Goal: Information Seeking & Learning: Check status

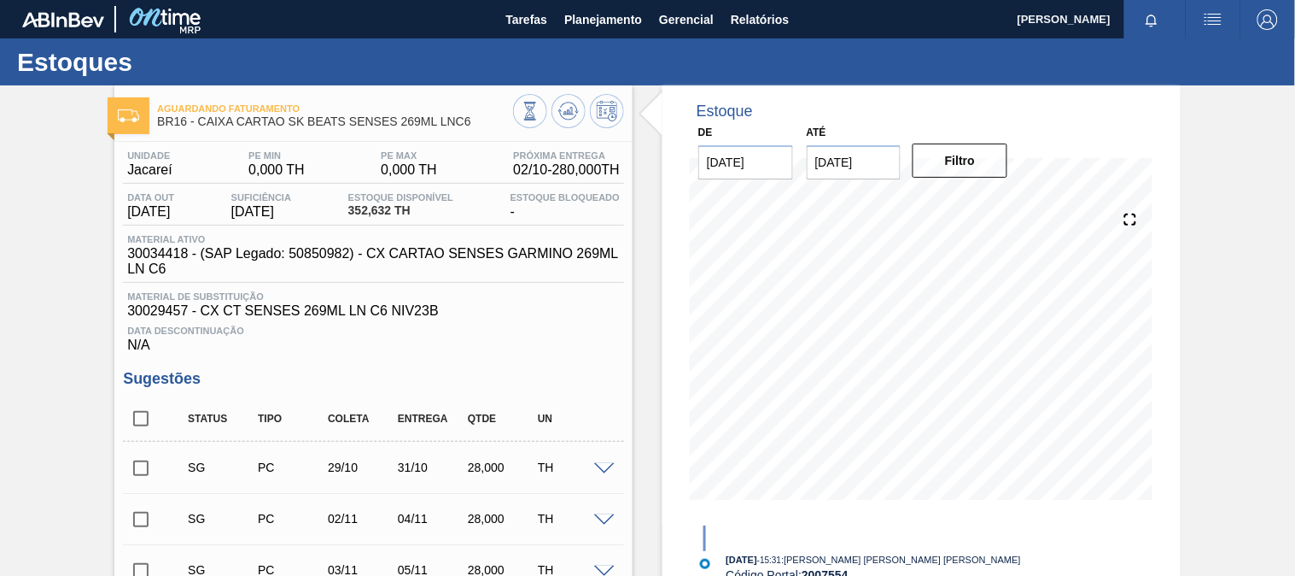
scroll to position [569, 0]
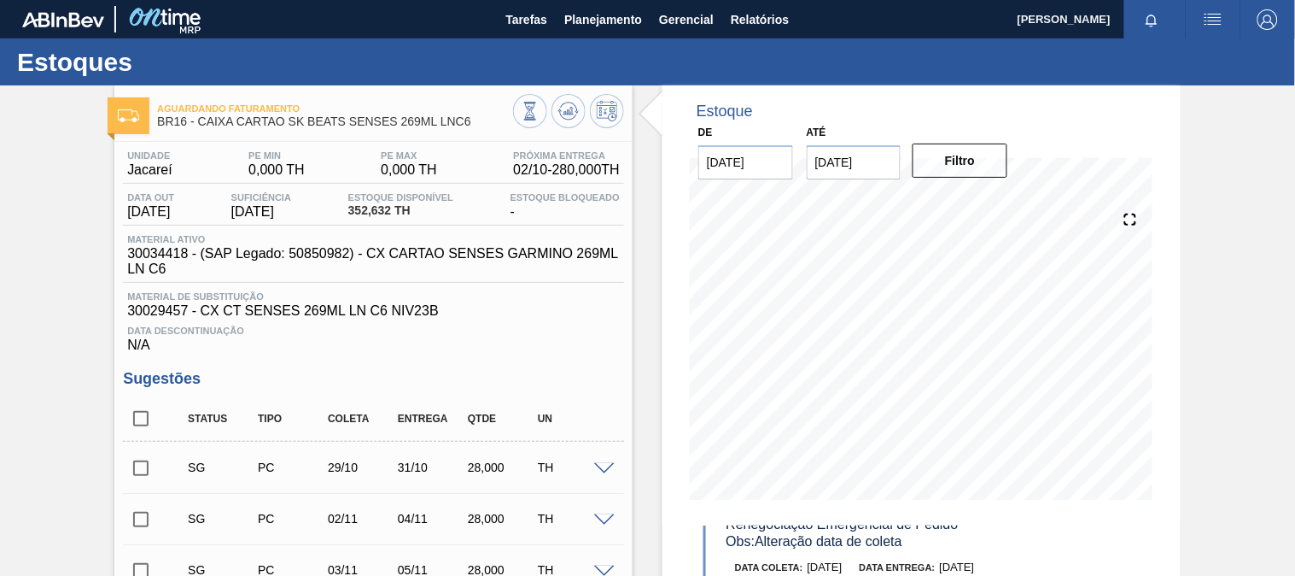
click at [373, 116] on span "BR16 - CAIXA CARTAO SK BEATS SENSES 269ML LNC6" at bounding box center [335, 121] width 356 height 13
click at [599, 19] on span "Planejamento" at bounding box center [603, 19] width 78 height 20
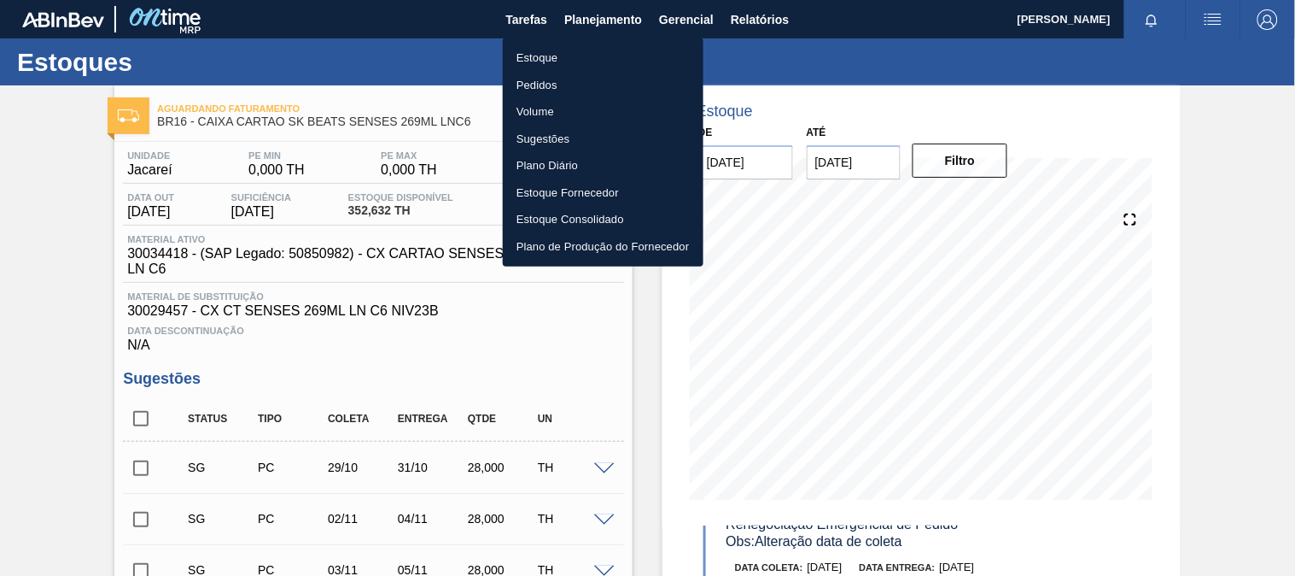
click at [568, 64] on li "Estoque" at bounding box center [603, 57] width 201 height 27
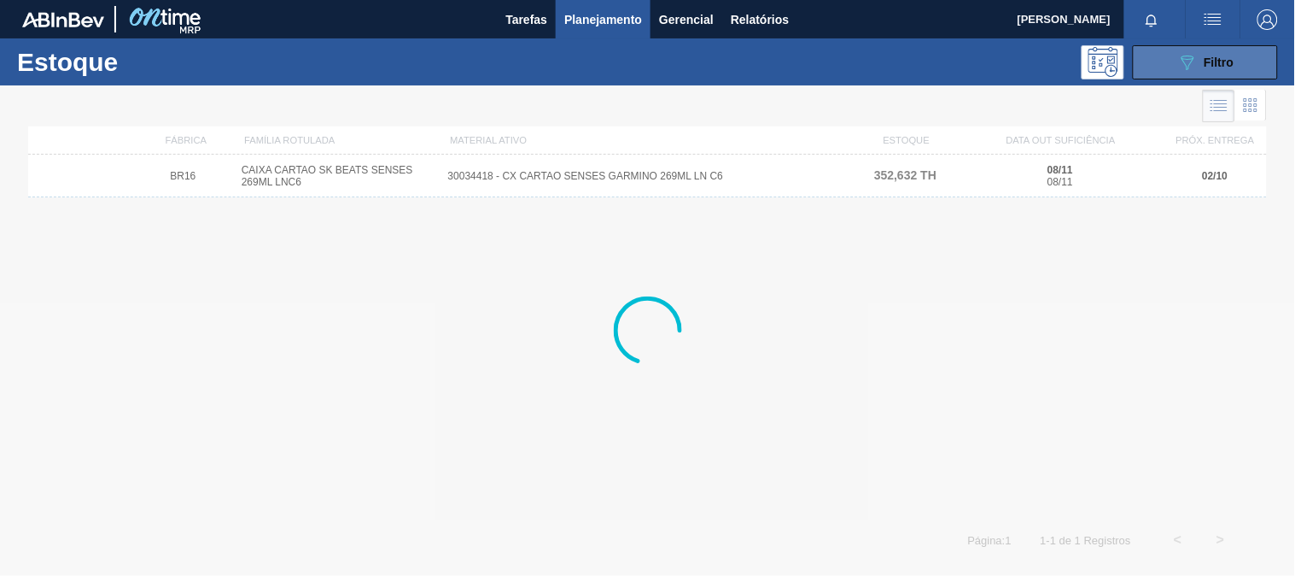
drag, startPoint x: 1192, startPoint y: 53, endPoint x: 1181, endPoint y: 66, distance: 17.0
click at [1190, 55] on icon "089F7B8B-B2A5-4AFE-B5C0-19BA573D28AC" at bounding box center [1188, 62] width 20 height 20
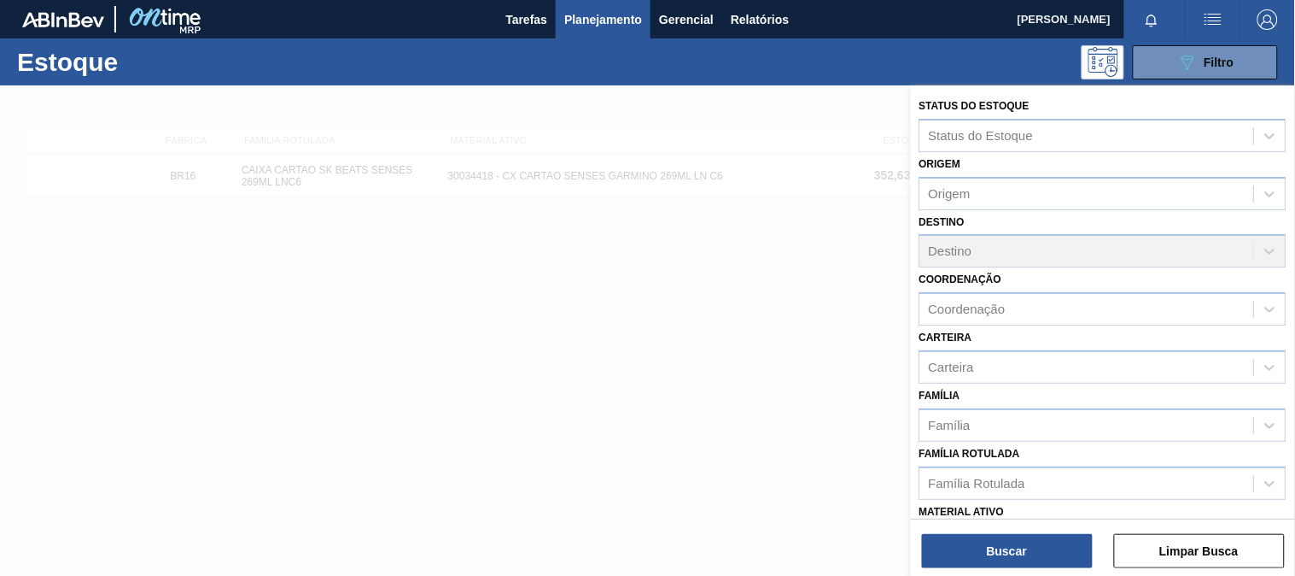
scroll to position [95, 0]
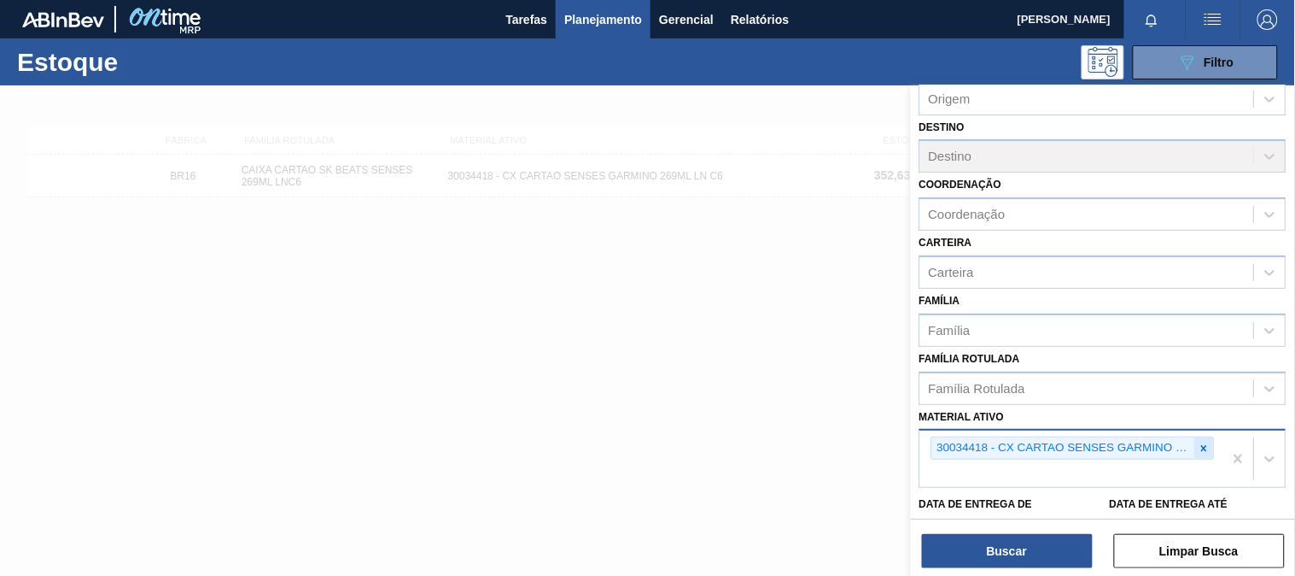
click at [1202, 445] on icon at bounding box center [1205, 448] width 6 height 6
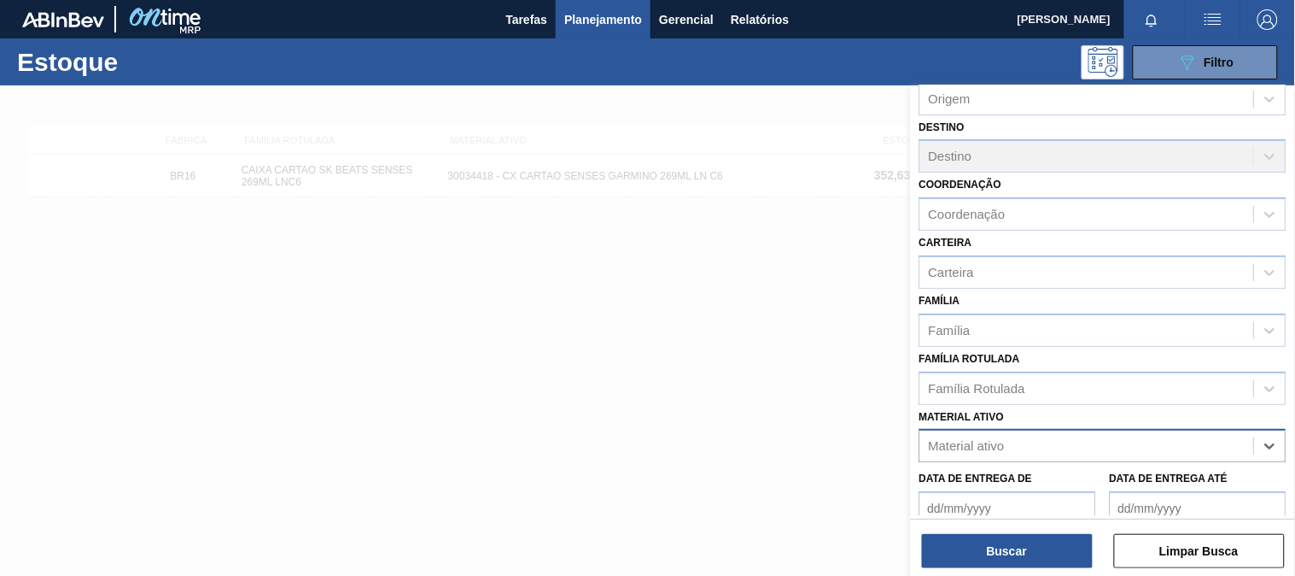
paste ativo "30003547"
type ativo "30003547"
drag, startPoint x: 1038, startPoint y: 472, endPoint x: 1033, endPoint y: 488, distance: 16.0
click at [1037, 473] on div "30003547 - TERRA INFUSORIA;BH-40" at bounding box center [1103, 488] width 367 height 32
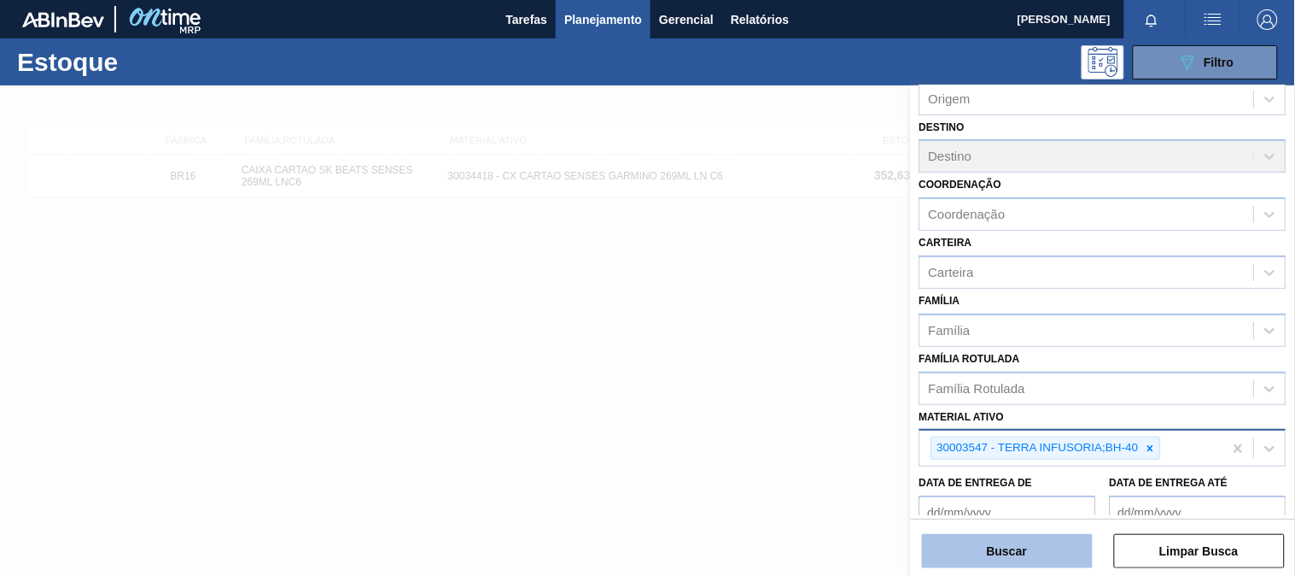
click at [1004, 542] on button "Buscar" at bounding box center [1007, 551] width 171 height 34
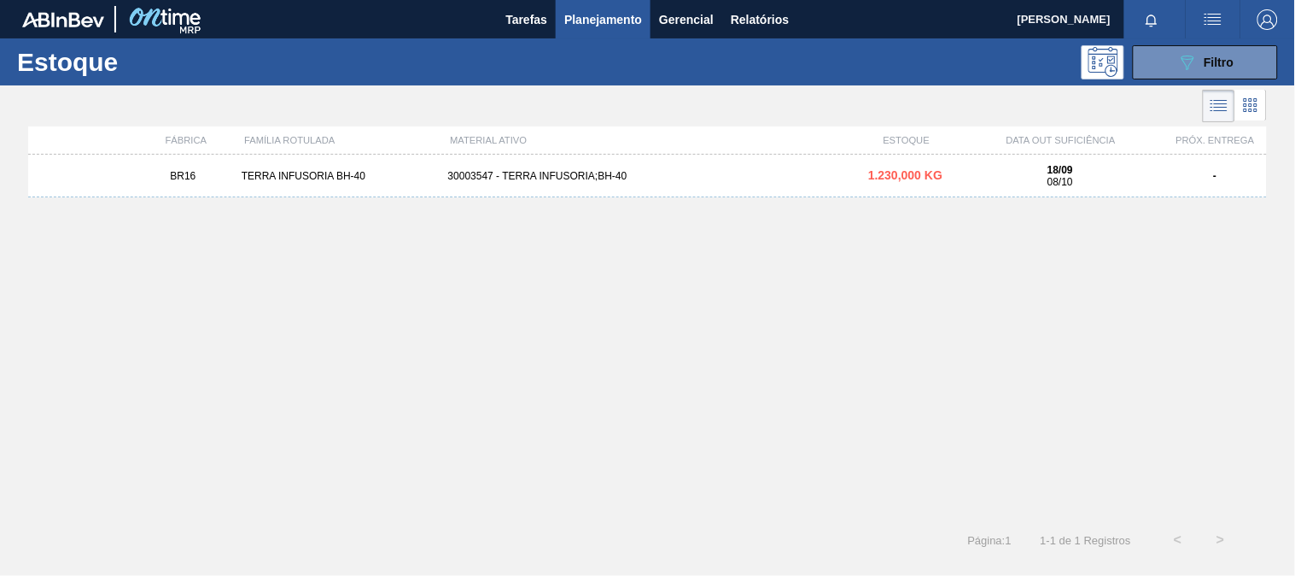
click at [558, 181] on div "30003547 - TERRA INFUSORIA;BH-40" at bounding box center [647, 176] width 413 height 12
